Goal: Navigation & Orientation: Find specific page/section

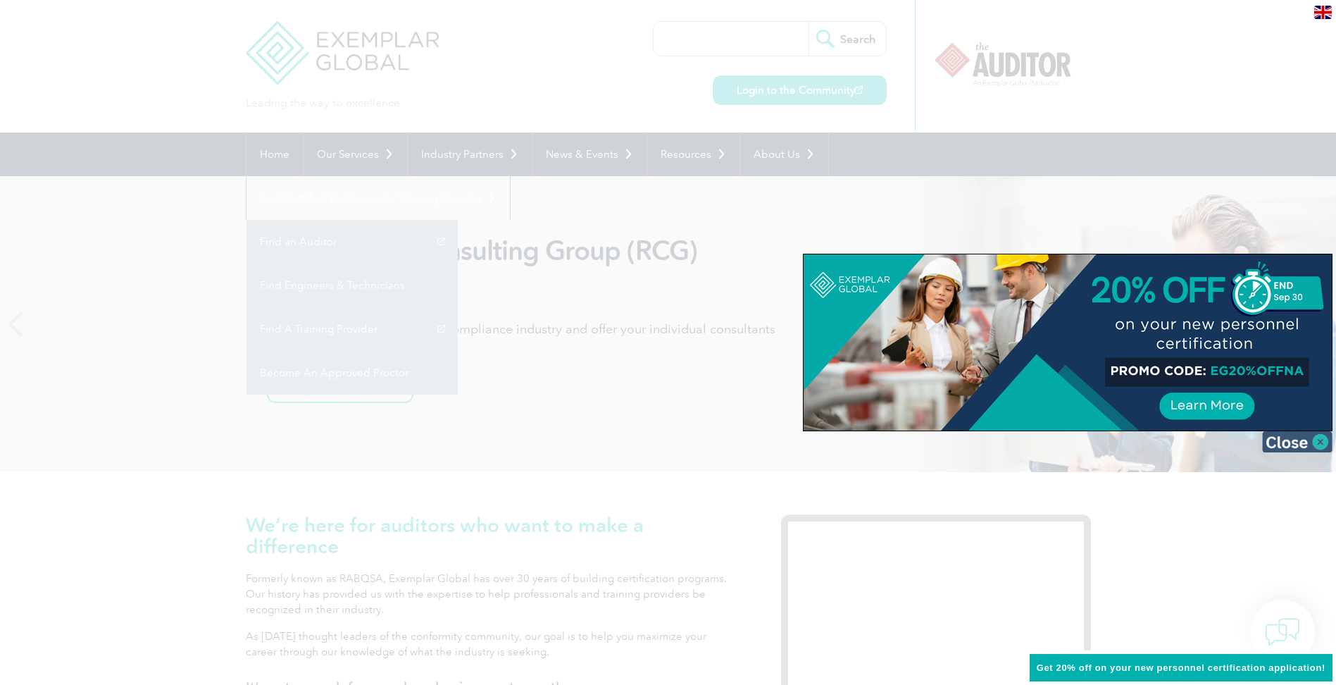
click at [1320, 439] on img at bounding box center [1297, 441] width 70 height 21
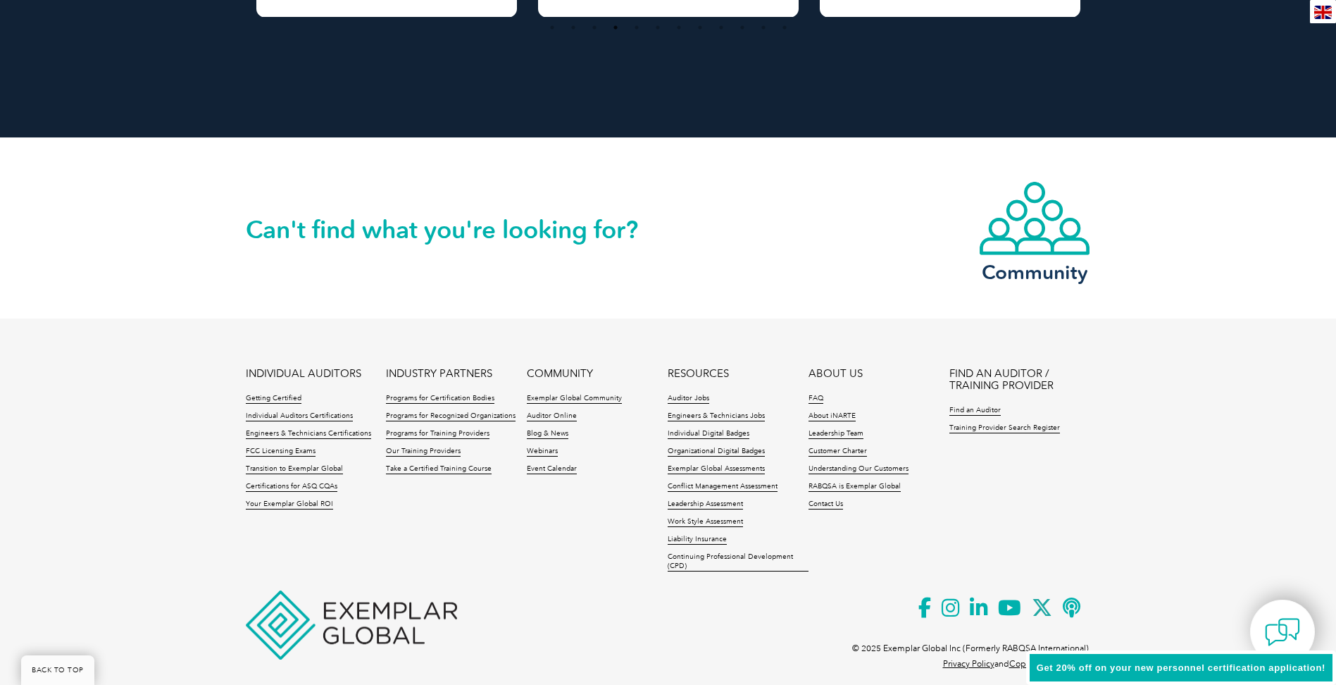
scroll to position [3174, 0]
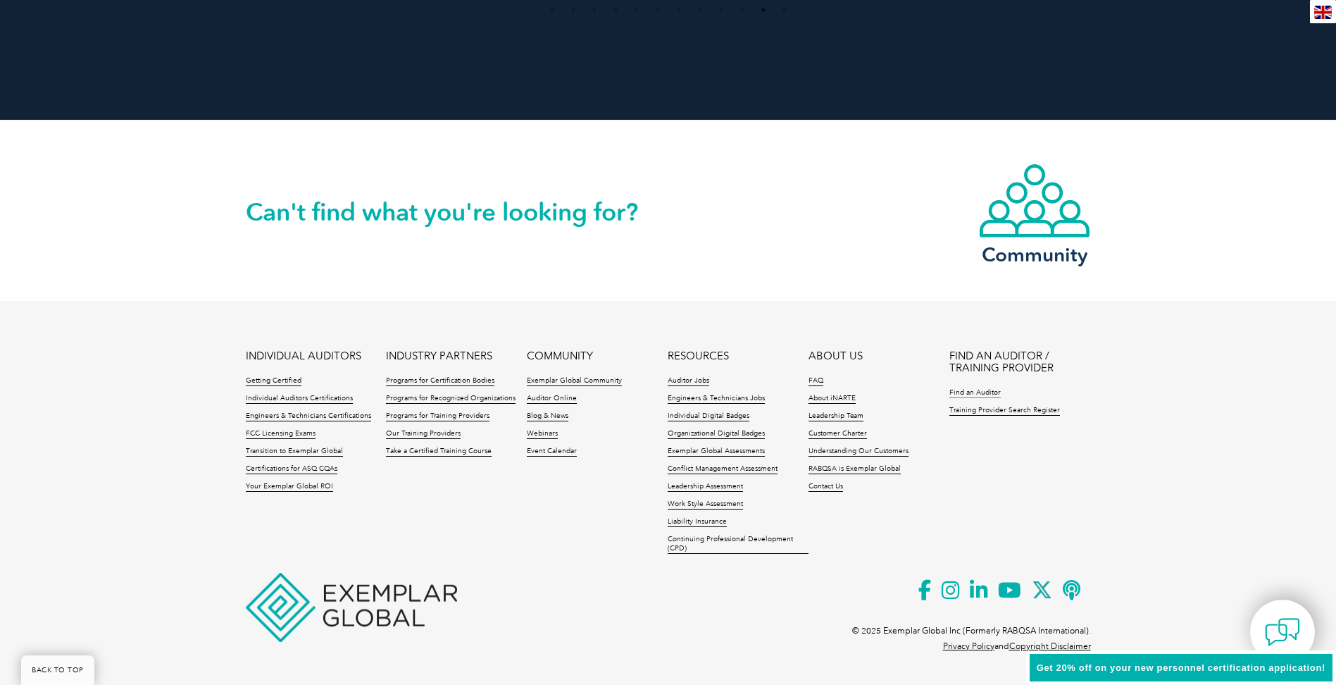
click at [963, 393] on link "Find an Auditor" at bounding box center [974, 393] width 51 height 10
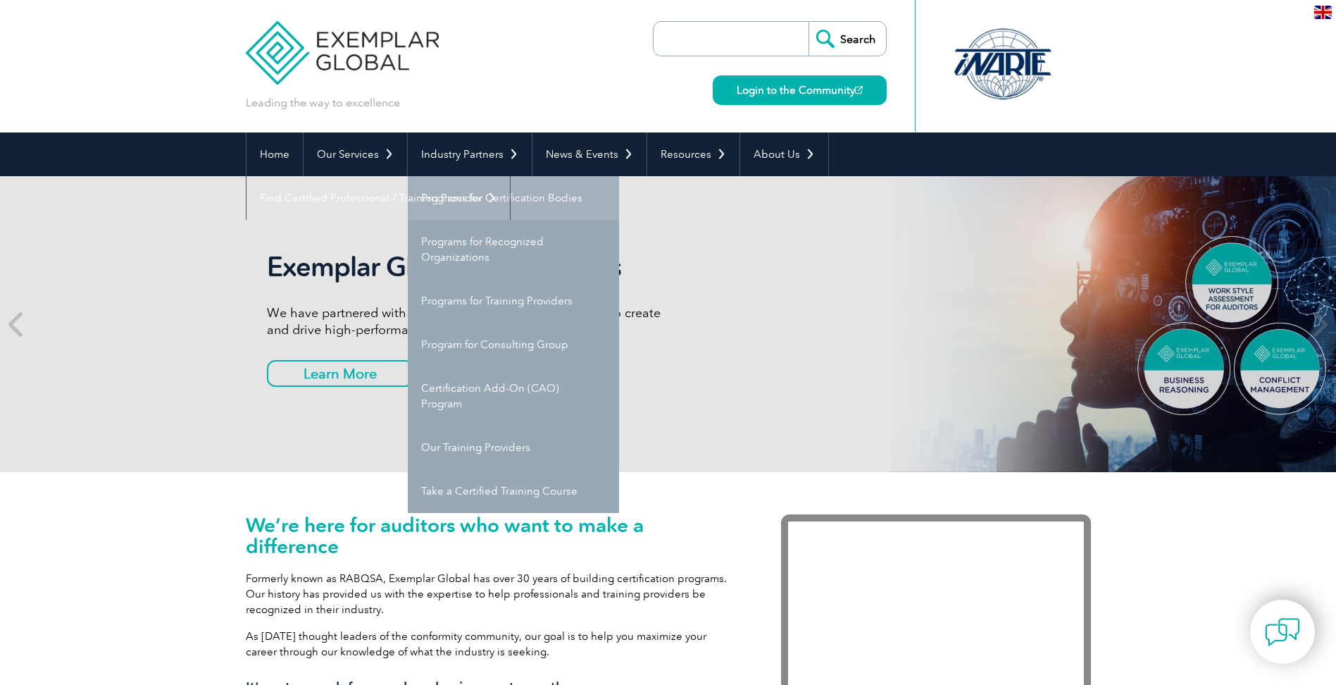
click at [513, 201] on link "Programs for Certification Bodies" at bounding box center [513, 198] width 211 height 44
